Goal: Task Accomplishment & Management: Manage account settings

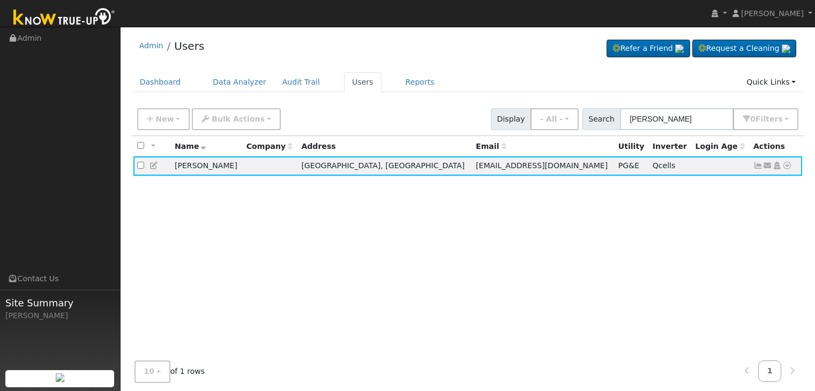
scroll to position [22, 0]
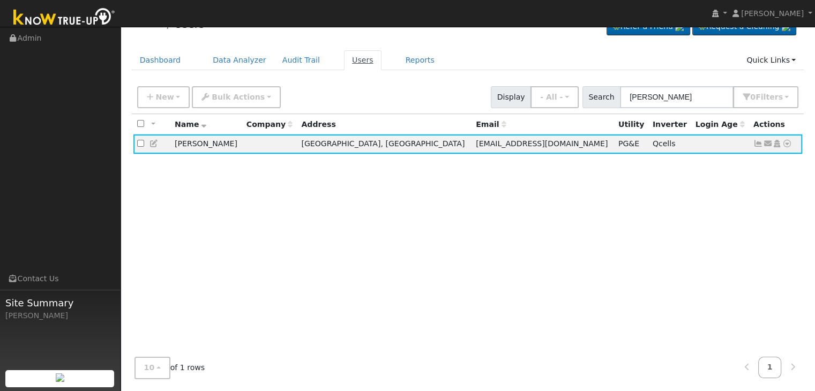
click at [347, 58] on link "Users" at bounding box center [362, 60] width 37 height 20
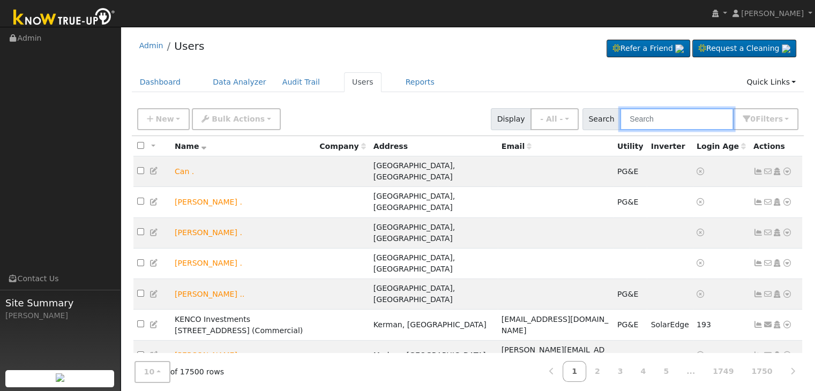
click at [647, 123] on input "text" at bounding box center [677, 119] width 114 height 22
paste input "Joni Serbin"
type input "Joni Serbin"
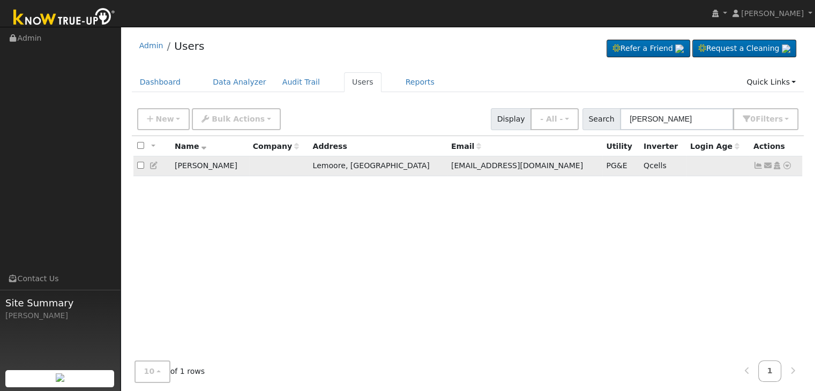
click at [758, 168] on icon at bounding box center [758, 165] width 10 height 7
